Goal: Task Accomplishment & Management: Complete application form

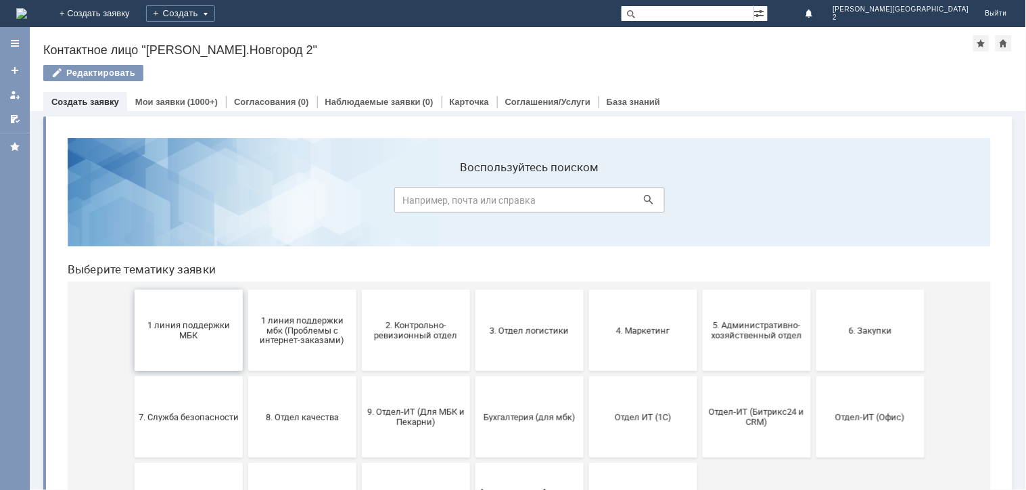
click at [214, 337] on span "1 линия поддержки МБК" at bounding box center [188, 329] width 100 height 20
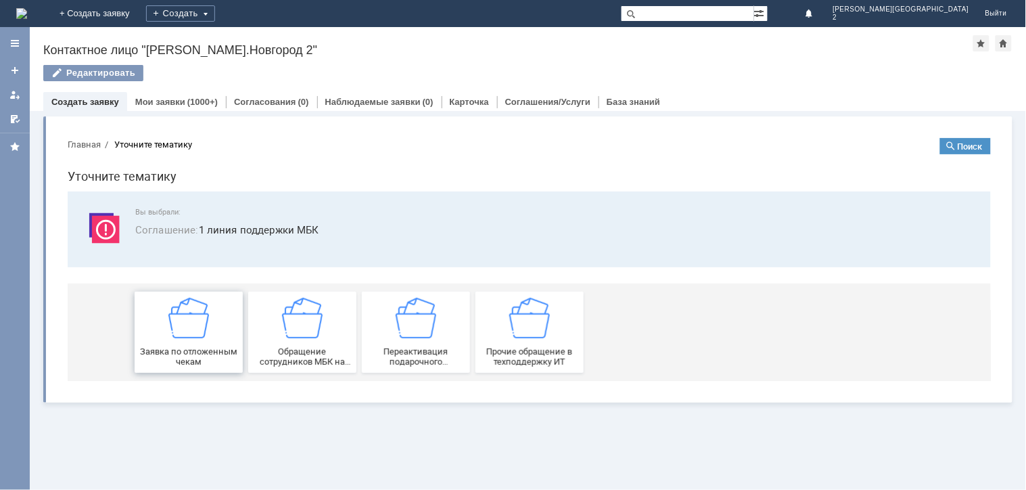
click at [197, 346] on span "Заявка по отложенным чекам" at bounding box center [188, 356] width 100 height 20
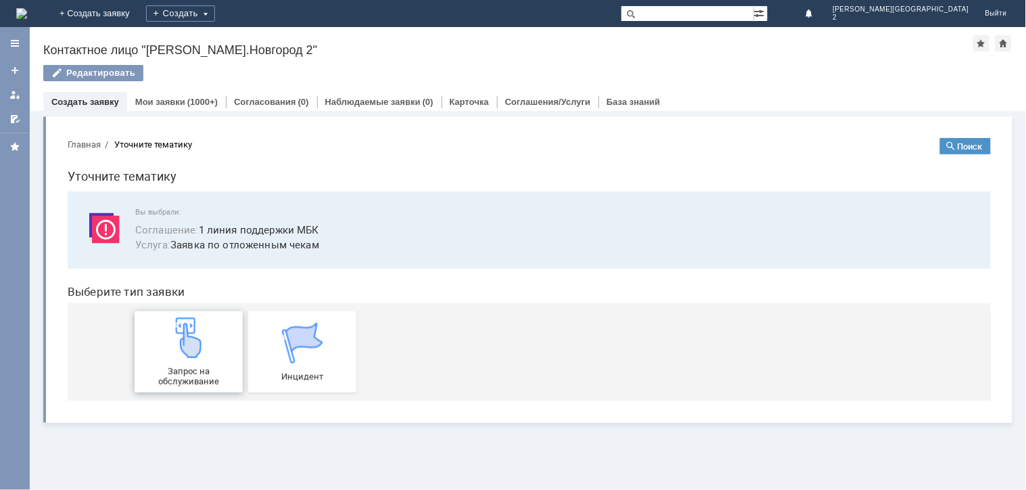
click at [195, 359] on div "Запрос на обслуживание" at bounding box center [188, 350] width 100 height 69
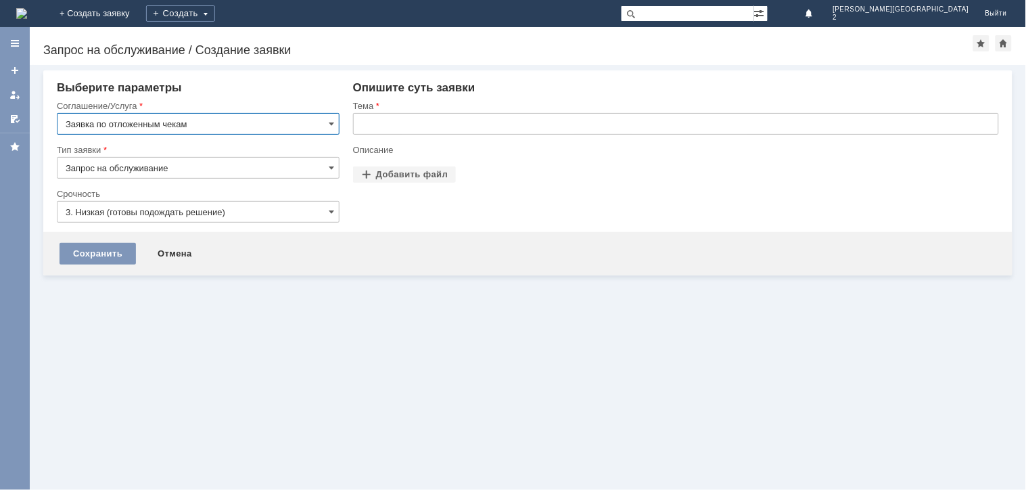
click at [370, 125] on input "text" at bounding box center [676, 124] width 646 height 22
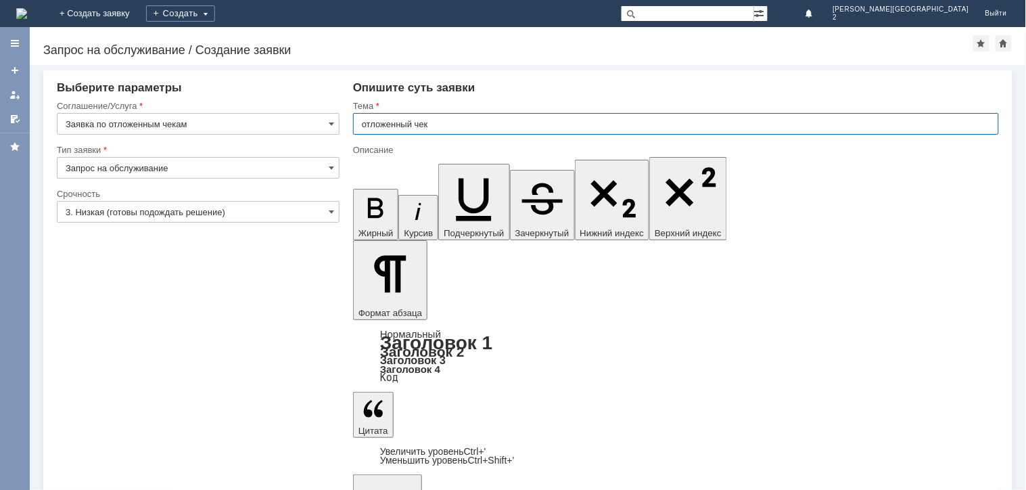
type input "отложенный чек"
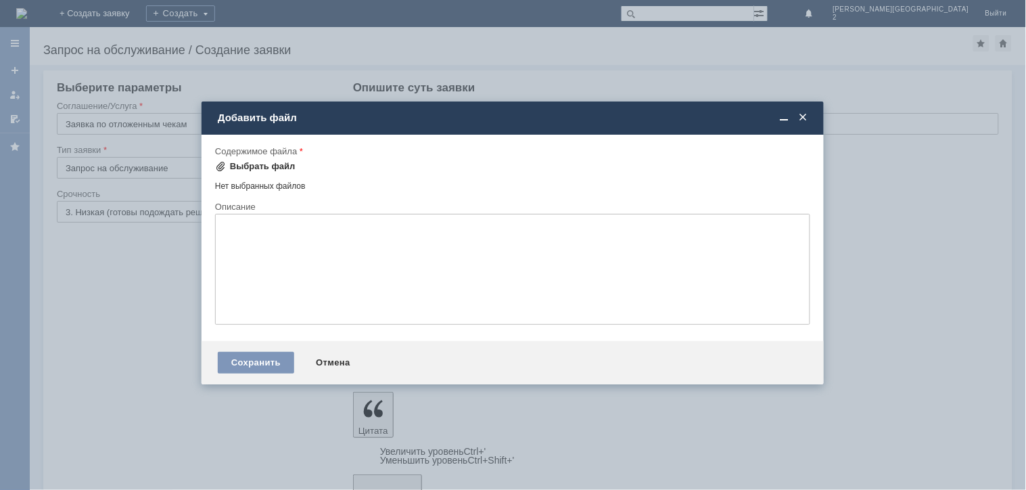
click at [254, 162] on div "Выбрать файл" at bounding box center [263, 166] width 66 height 11
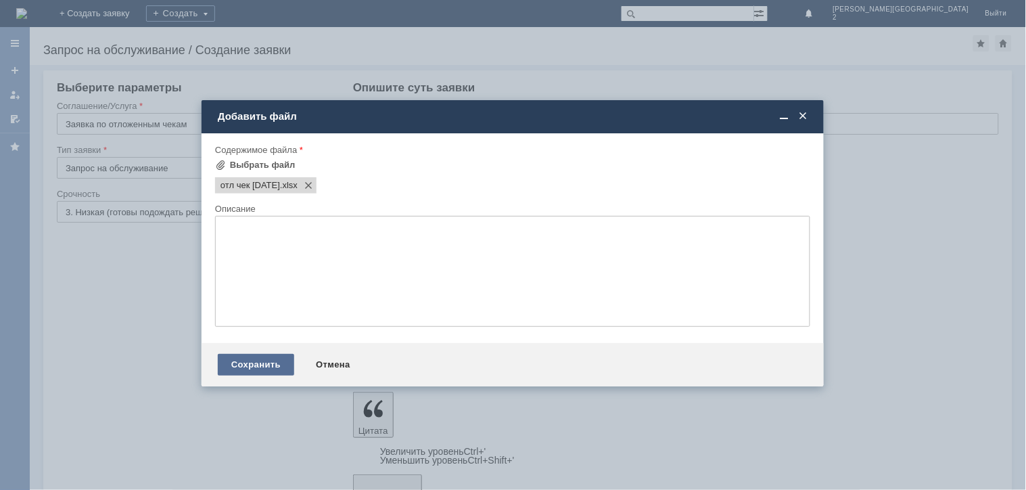
click at [280, 375] on div "Сохранить" at bounding box center [256, 365] width 76 height 22
